Goal: Information Seeking & Learning: Learn about a topic

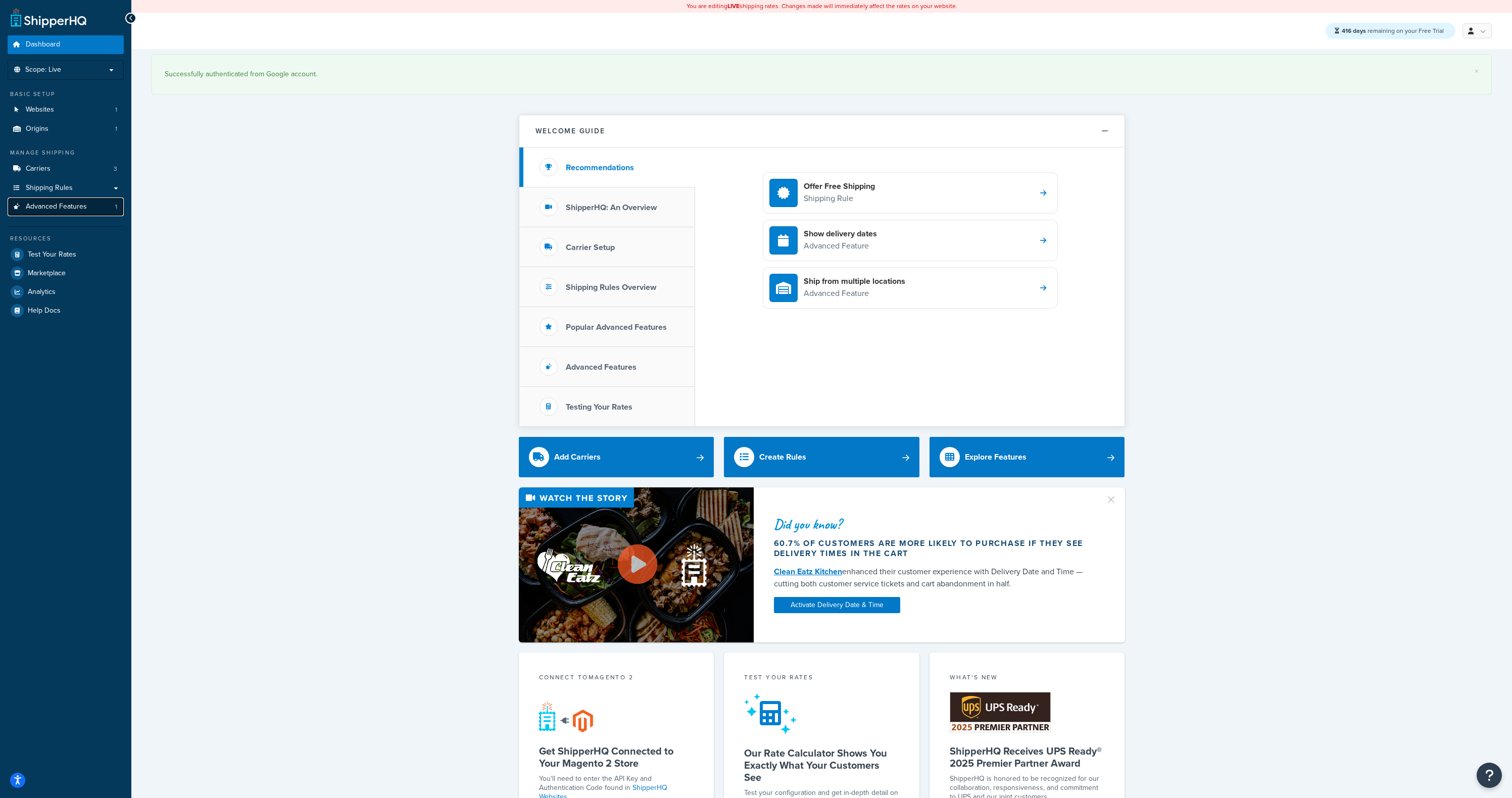
click at [63, 208] on span "Advanced Features" at bounding box center [56, 207] width 61 height 9
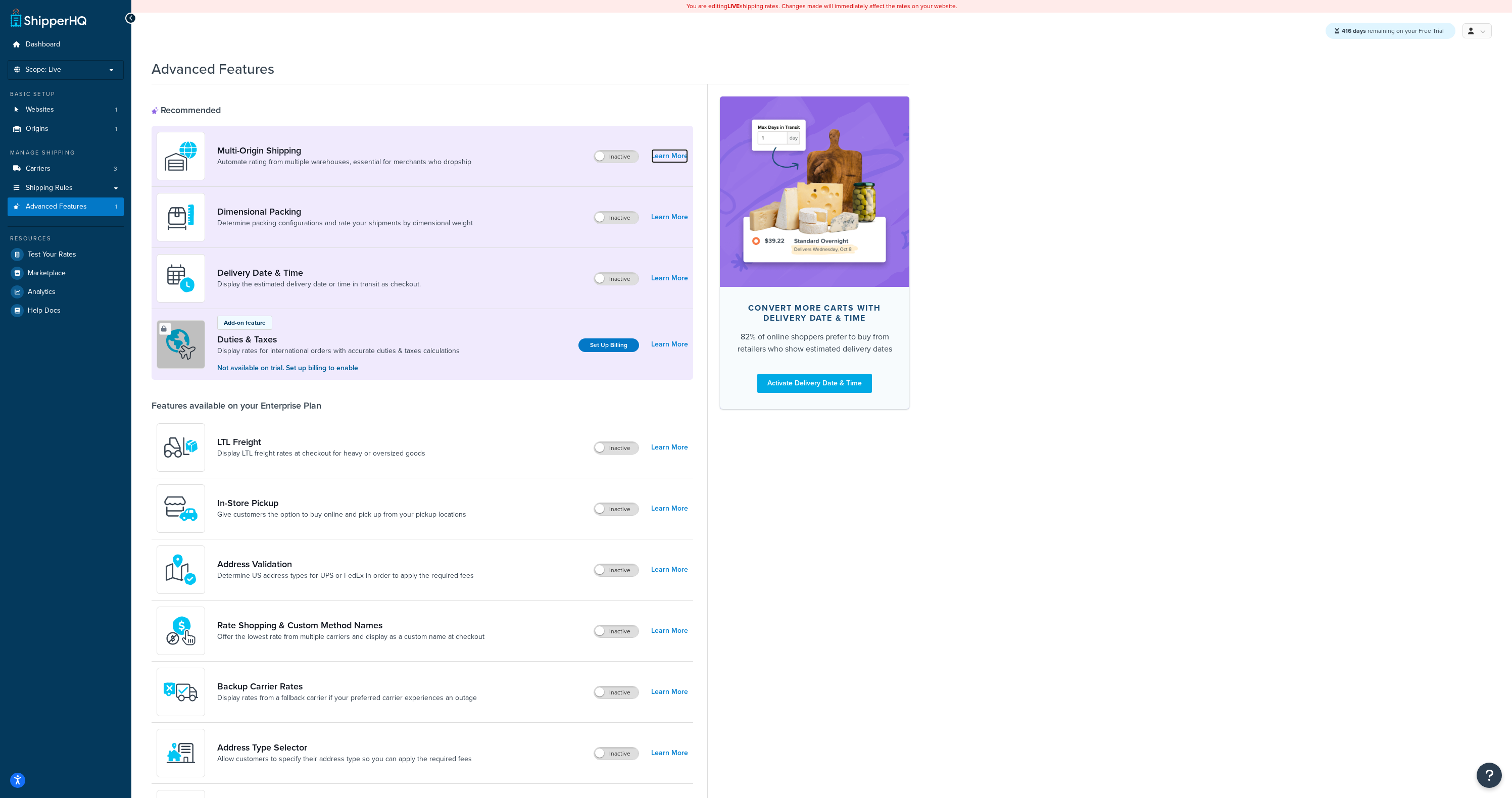
click at [671, 156] on link "Learn More" at bounding box center [670, 156] width 37 height 14
click at [663, 217] on link "Learn More" at bounding box center [670, 216] width 37 height 14
click at [668, 236] on div "Dimensional Packing Determine packing configurations and rate your shipments by…" at bounding box center [422, 217] width 542 height 61
click at [669, 218] on link "Learn More" at bounding box center [670, 216] width 37 height 14
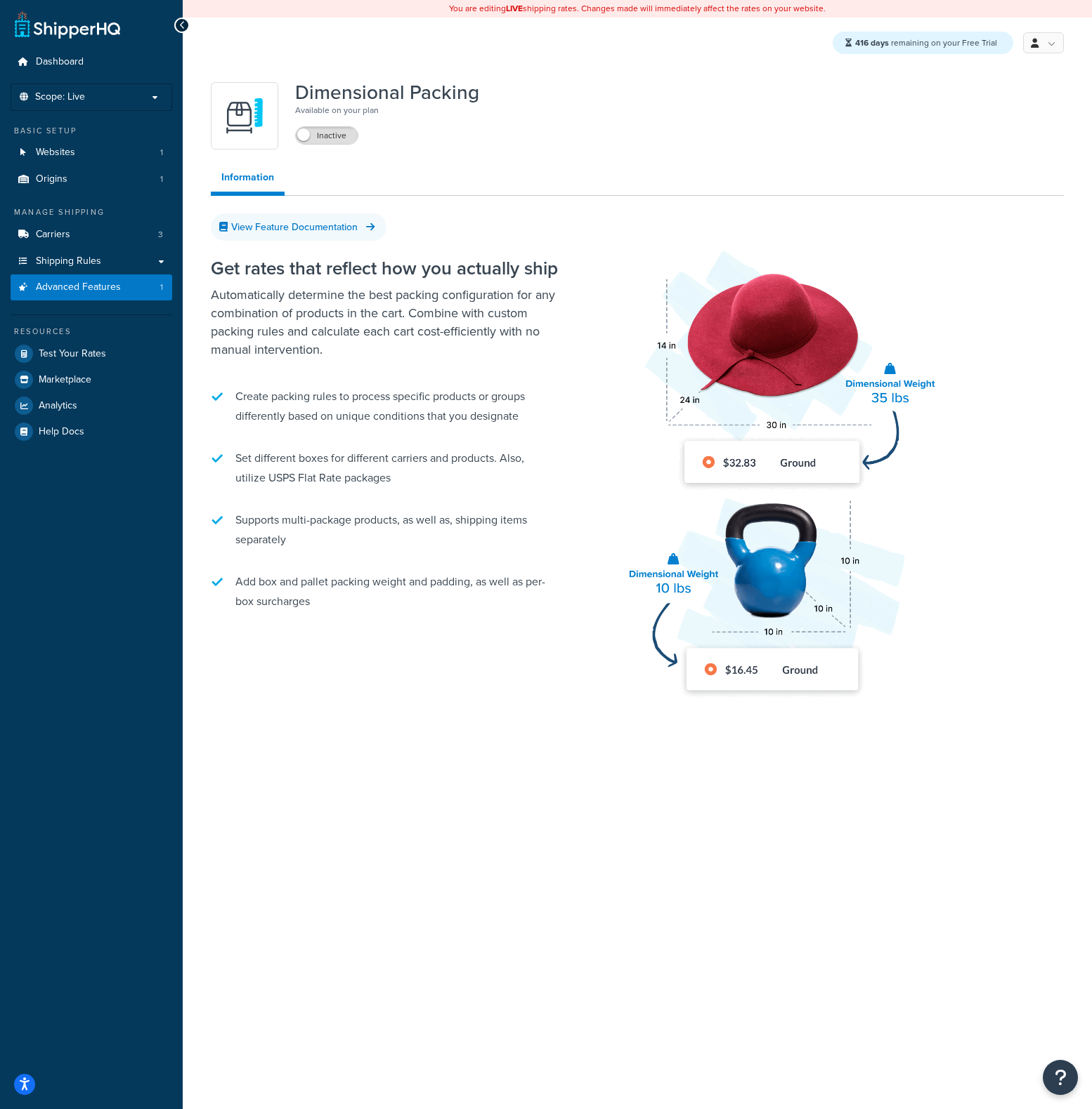
click at [769, 900] on div "You are editing LIVE shipping rates. Changes made will immediately affect the r…" at bounding box center [637, 554] width 908 height 1109
click at [600, 824] on div "You are editing LIVE shipping rates. Changes made will immediately affect the r…" at bounding box center [637, 554] width 908 height 1109
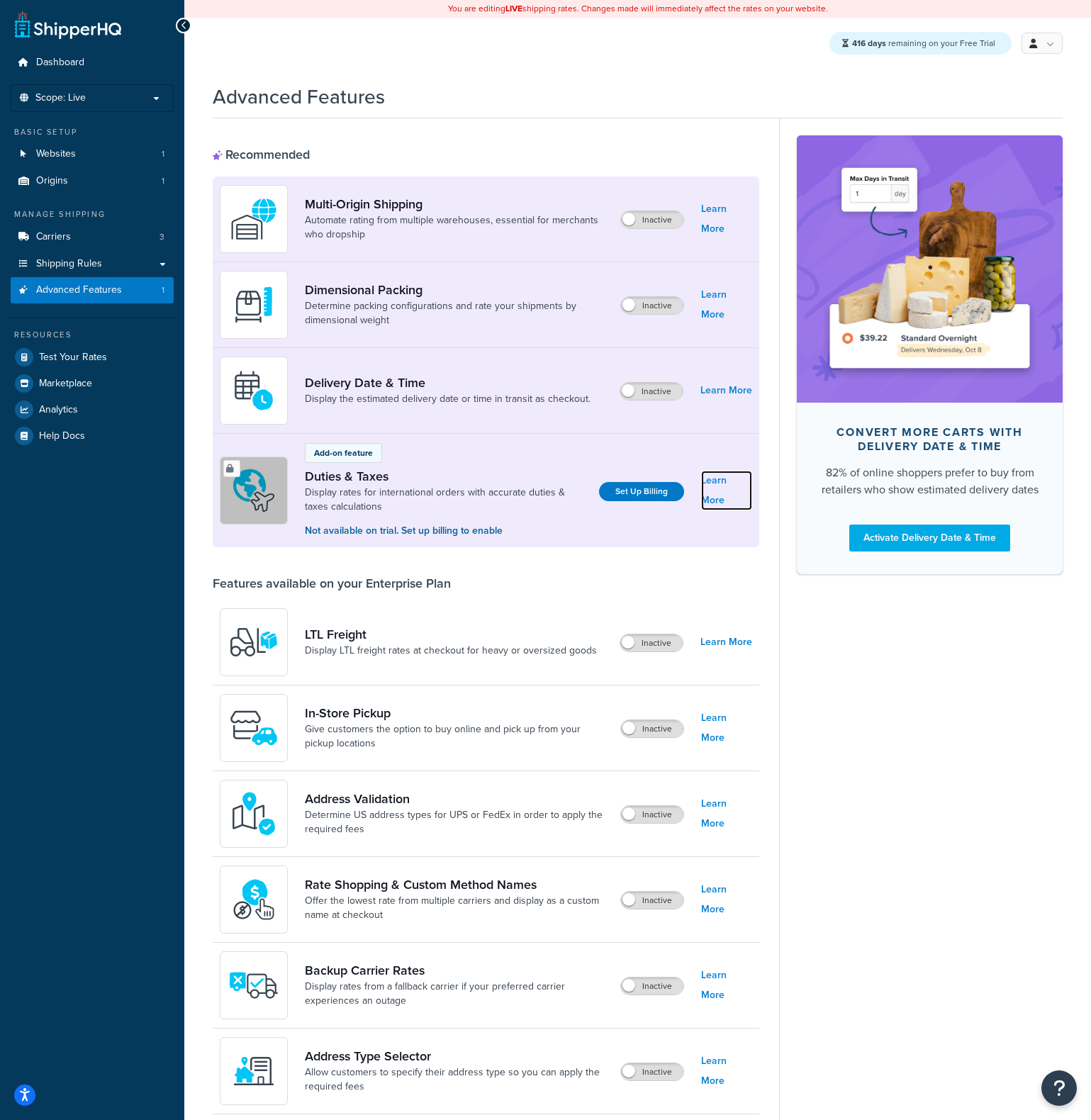
click at [722, 485] on link "Learn More" at bounding box center [726, 490] width 51 height 40
click at [726, 637] on link "Learn More" at bounding box center [726, 642] width 52 height 19
click at [723, 731] on link "Learn More" at bounding box center [726, 728] width 51 height 40
click at [709, 217] on link "Learn More" at bounding box center [726, 219] width 51 height 40
click at [864, 774] on div "Convert more carts with delivery date & time 82% of online shoppers prefer to b…" at bounding box center [921, 745] width 283 height 1253
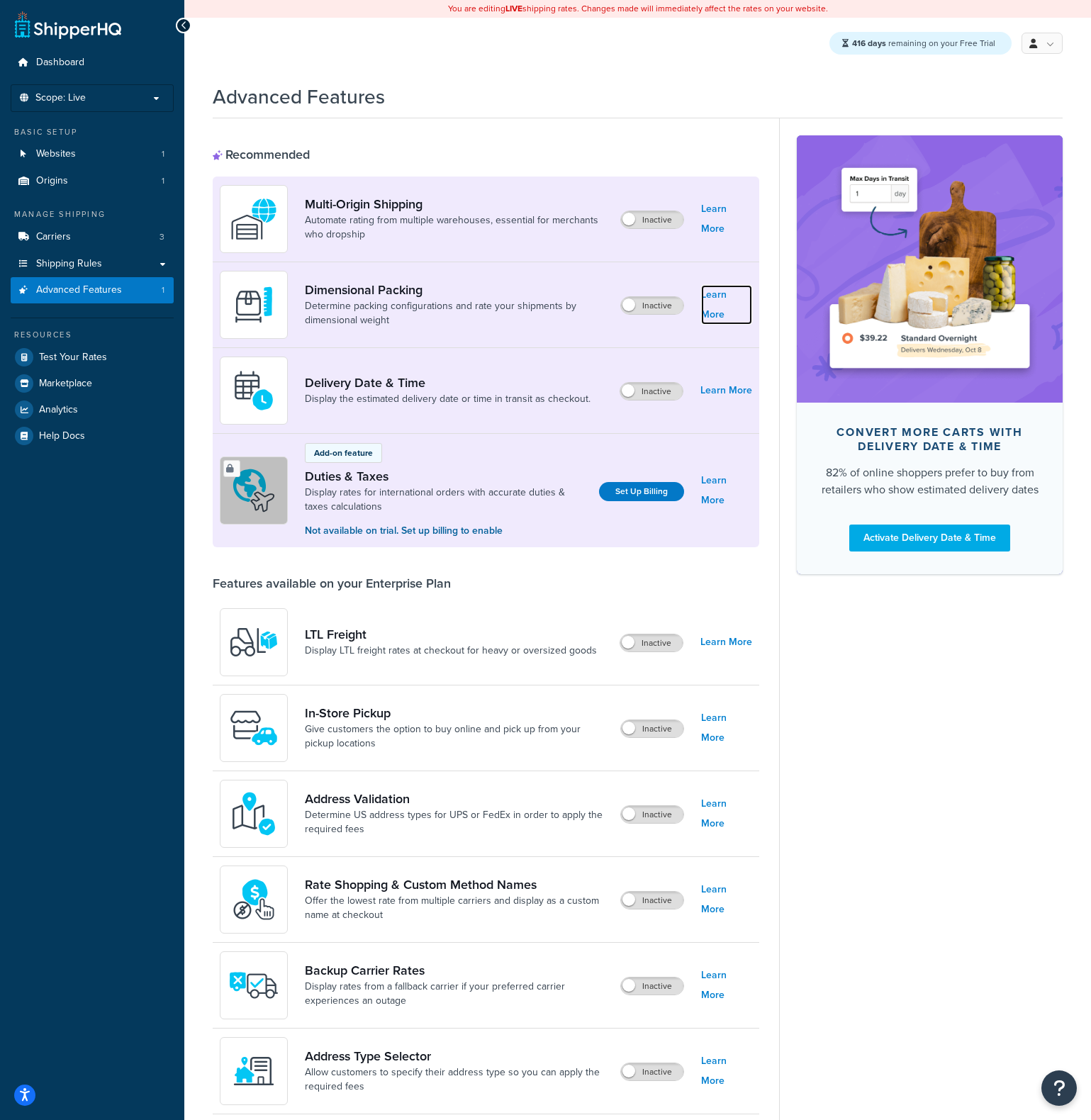
click at [727, 307] on link "Learn More" at bounding box center [726, 305] width 51 height 40
click at [102, 385] on link "Marketplace" at bounding box center [92, 384] width 163 height 26
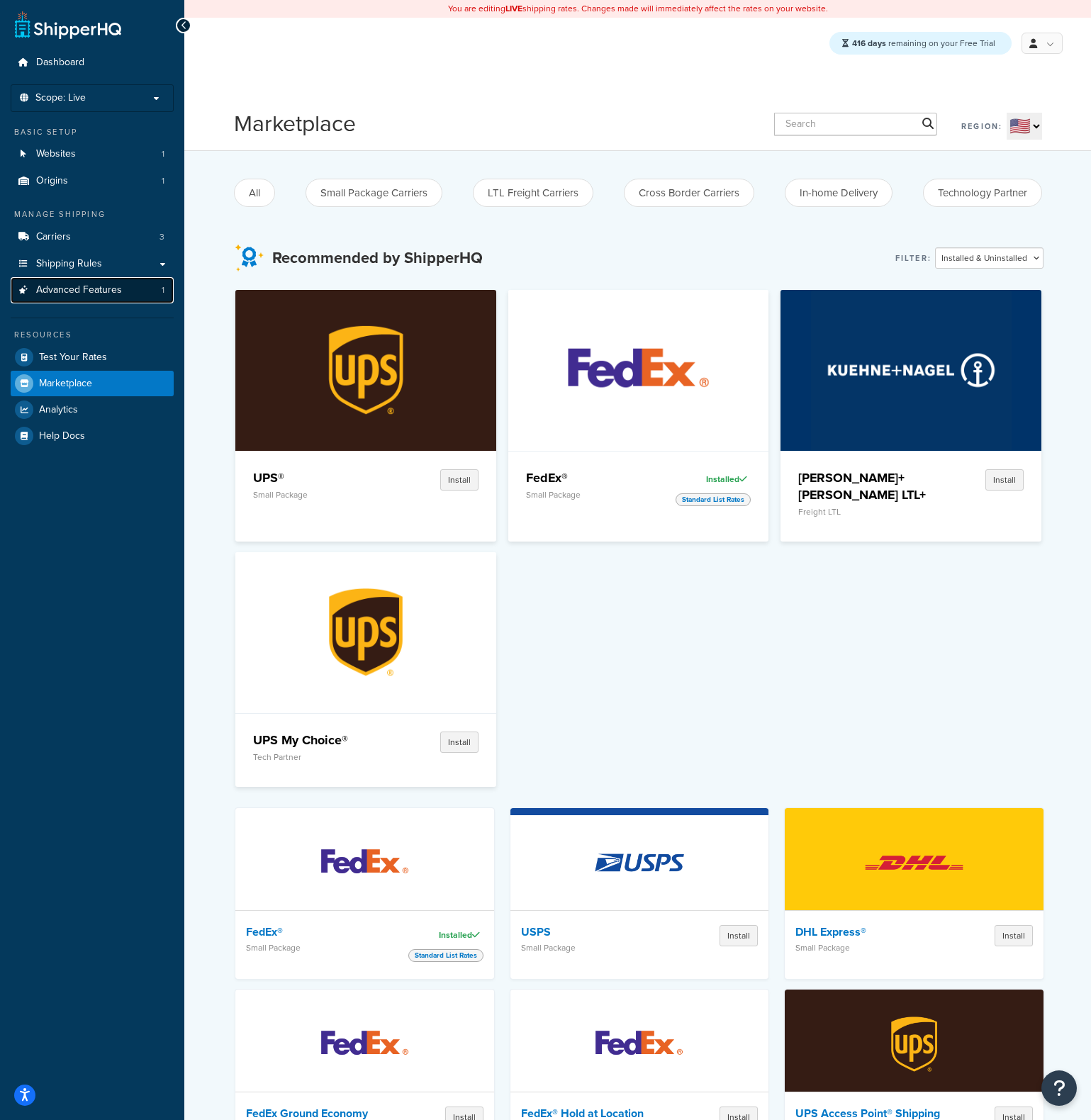
click at [113, 297] on link "Advanced Features 1" at bounding box center [92, 290] width 163 height 26
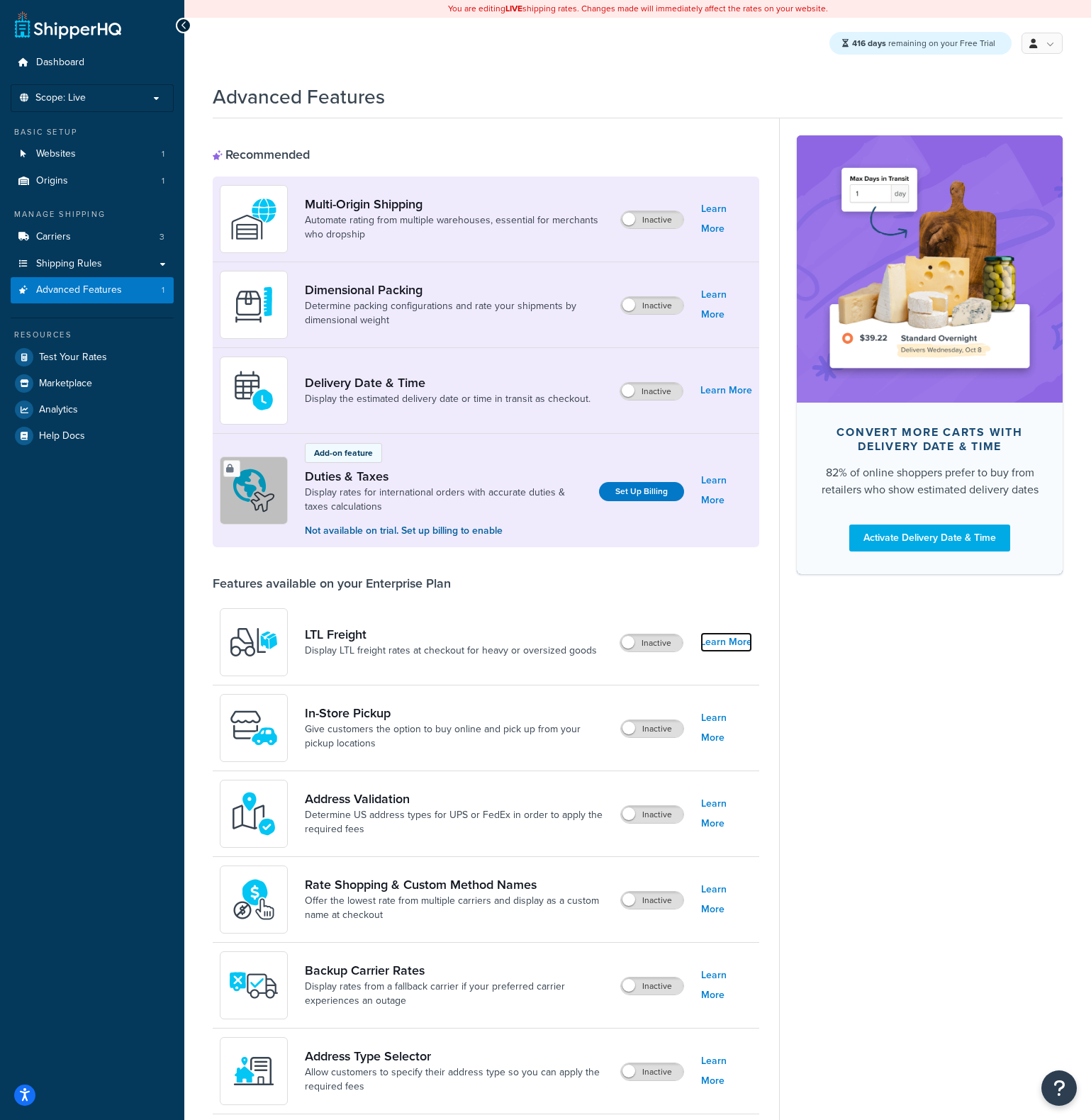
click at [737, 643] on link "Learn More" at bounding box center [726, 642] width 52 height 19
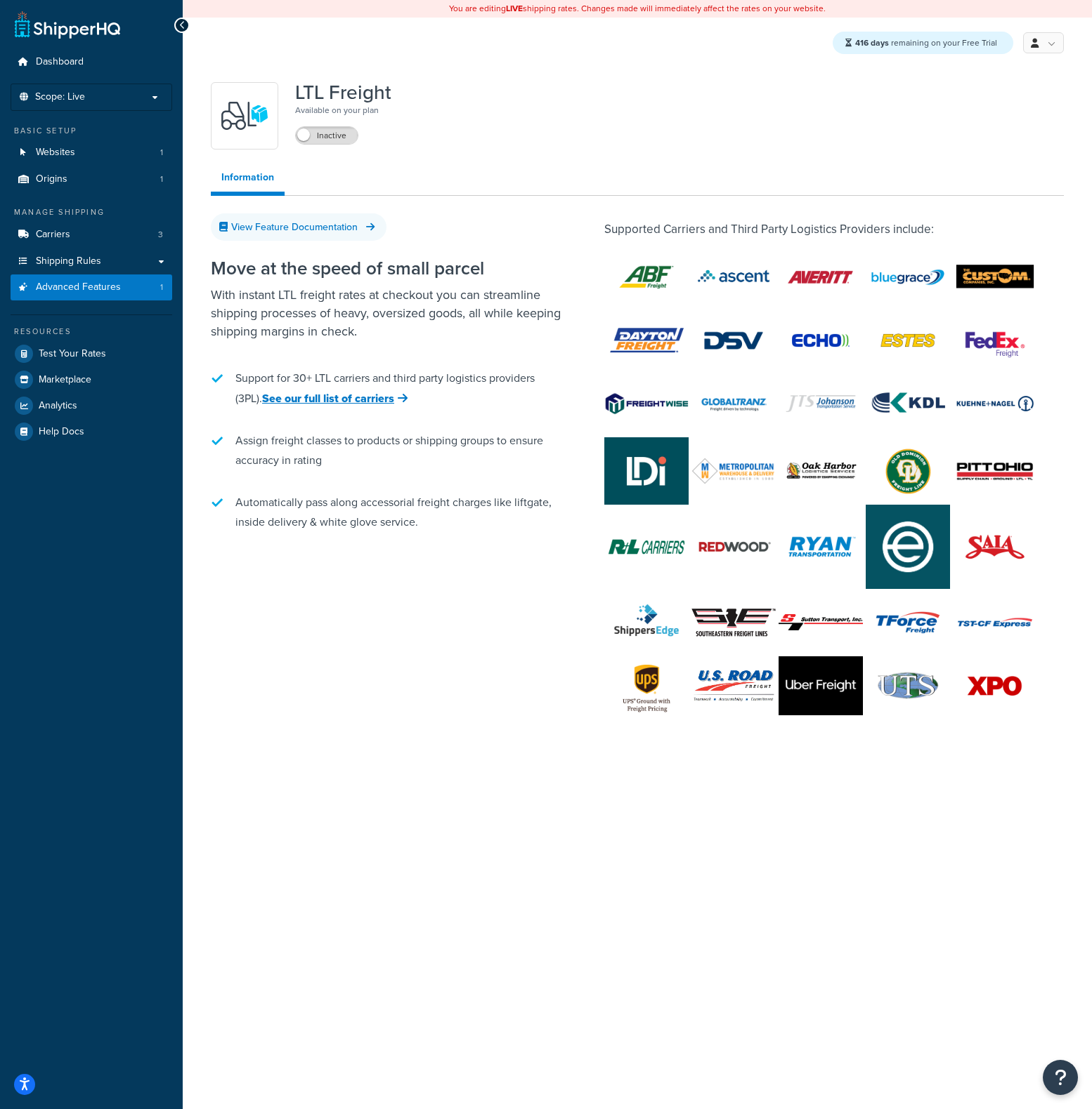
click at [822, 471] on img at bounding box center [820, 471] width 84 height 67
click at [698, 893] on div "You are editing LIVE shipping rates. Changes made will immediately affect the r…" at bounding box center [637, 554] width 908 height 1109
click at [417, 545] on div "Move at the speed of small parcel With instant LTL freight rates at checkout yo…" at bounding box center [386, 395] width 351 height 304
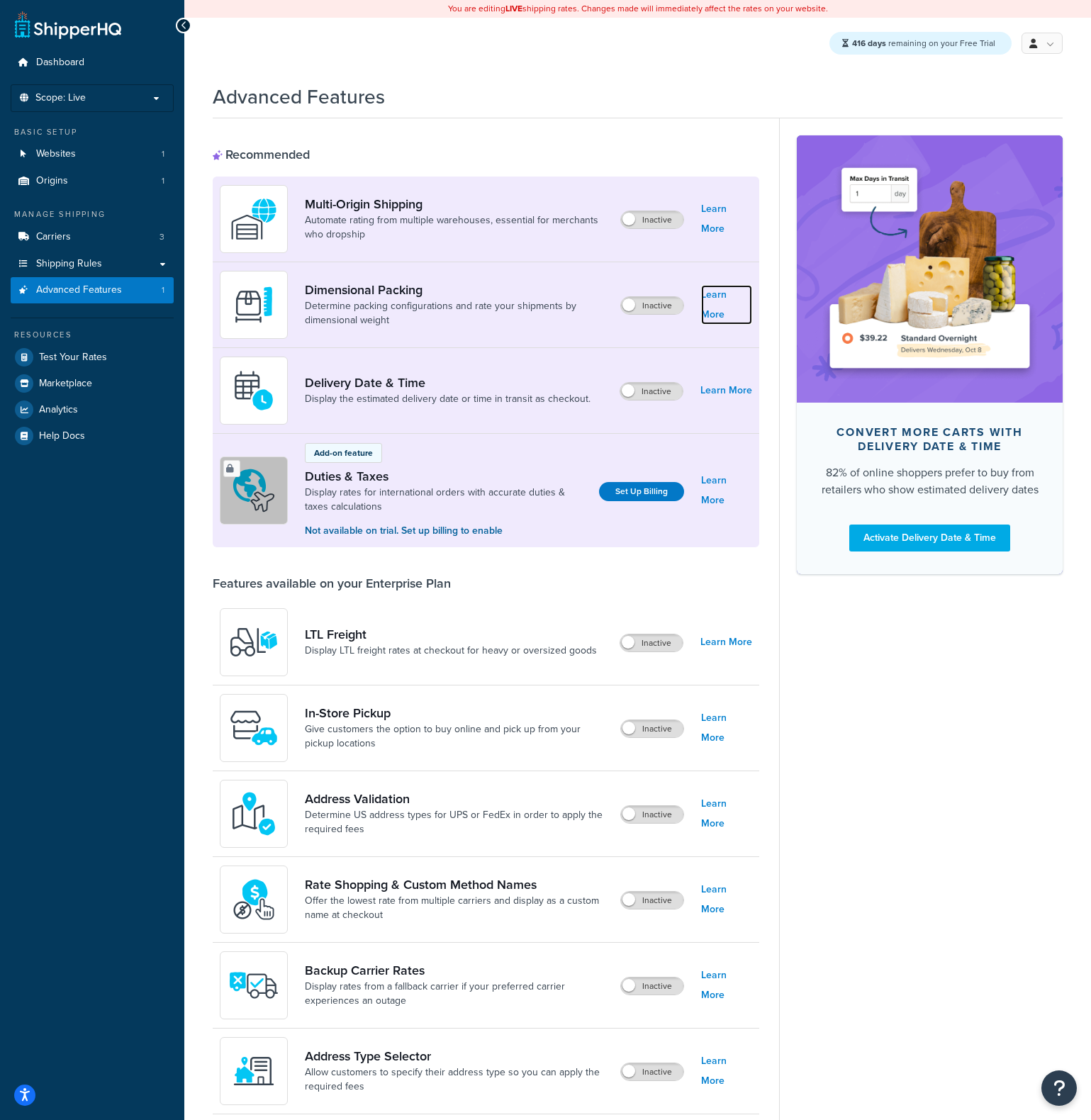
click at [724, 302] on link "Learn More" at bounding box center [726, 305] width 51 height 40
